Goal: Task Accomplishment & Management: Use online tool/utility

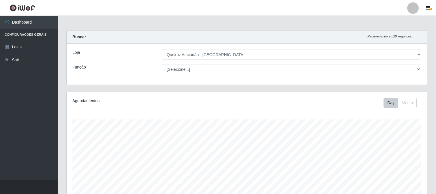
select select "464"
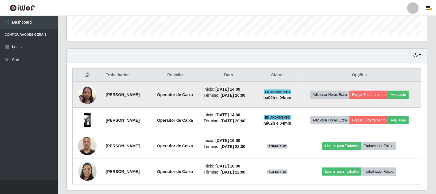
scroll to position [182, 0]
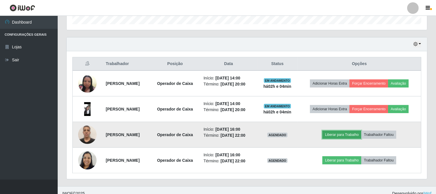
click at [354, 132] on button "Liberar para Trabalho" at bounding box center [341, 135] width 39 height 8
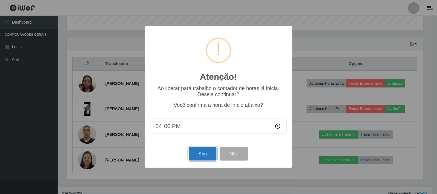
click at [194, 158] on button "Sim" at bounding box center [203, 154] width 28 height 14
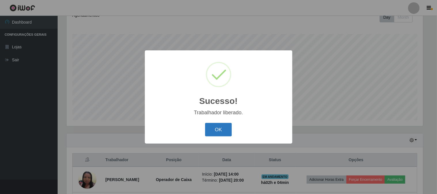
click at [212, 125] on button "OK" at bounding box center [218, 130] width 27 height 14
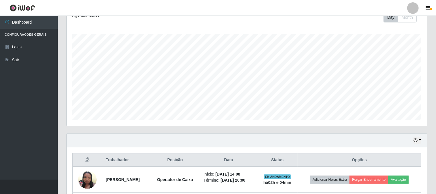
scroll to position [182, 0]
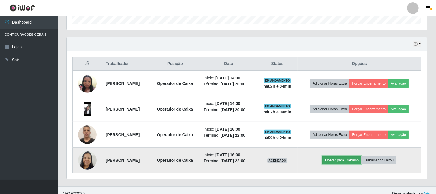
click at [350, 157] on button "Liberar para Trabalho" at bounding box center [341, 161] width 39 height 8
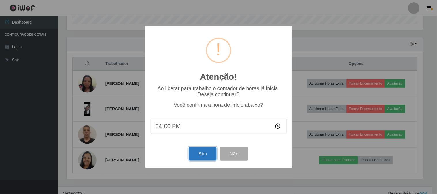
click at [202, 157] on button "Sim" at bounding box center [203, 154] width 28 height 14
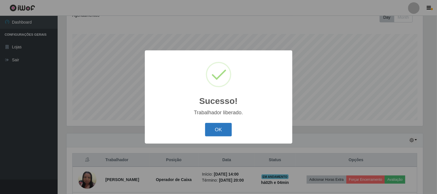
click at [223, 128] on button "OK" at bounding box center [218, 130] width 27 height 14
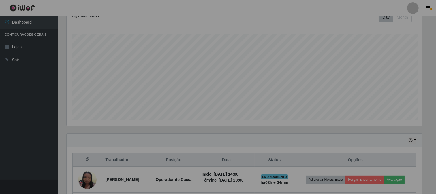
scroll to position [119, 360]
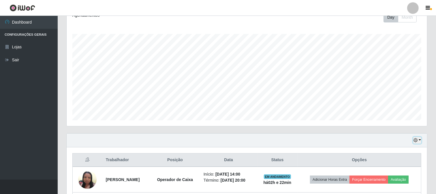
click at [417, 141] on icon "button" at bounding box center [415, 140] width 4 height 4
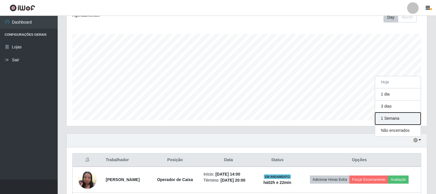
click at [413, 116] on button "1 Semana" at bounding box center [398, 119] width 46 height 12
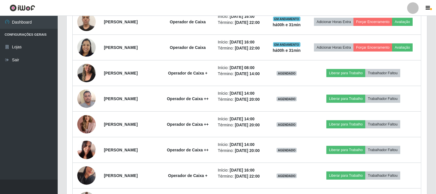
scroll to position [150, 0]
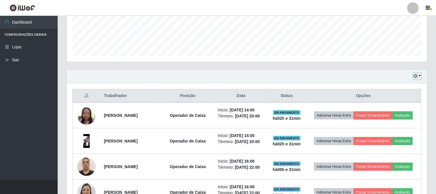
click at [419, 73] on button "button" at bounding box center [417, 76] width 8 height 7
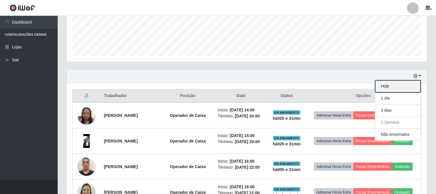
click at [394, 91] on button "Hoje" at bounding box center [398, 86] width 46 height 12
